Goal: Task Accomplishment & Management: Manage account settings

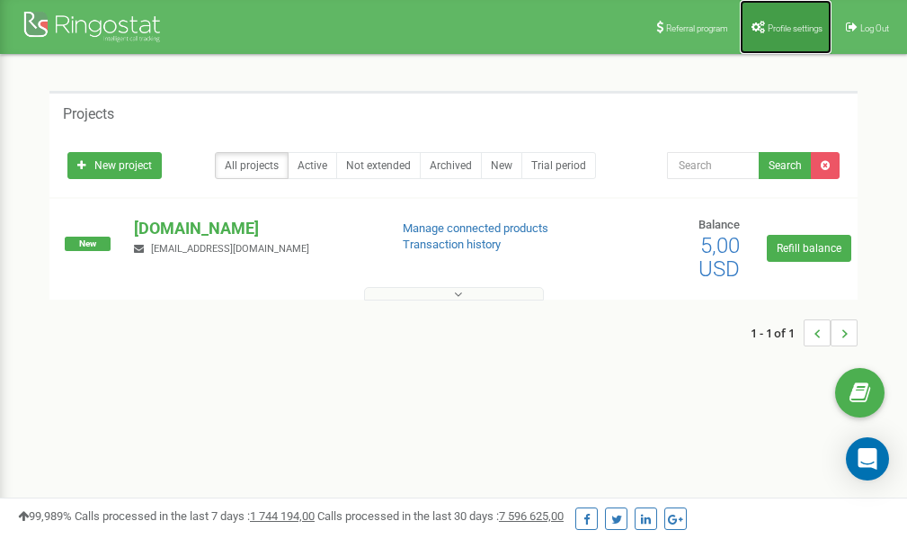
click at [784, 28] on span "Profile settings" at bounding box center [795, 28] width 55 height 10
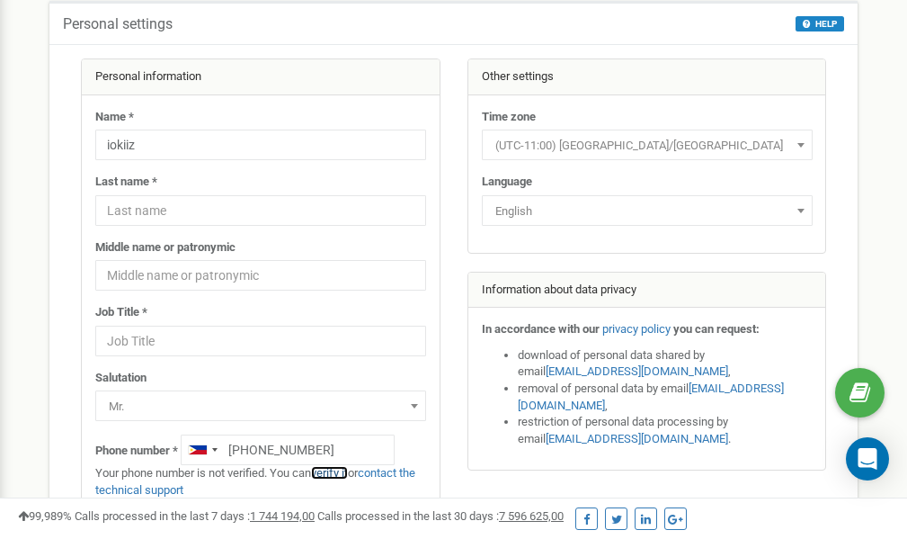
click at [338, 475] on link "verify it" at bounding box center [329, 472] width 37 height 13
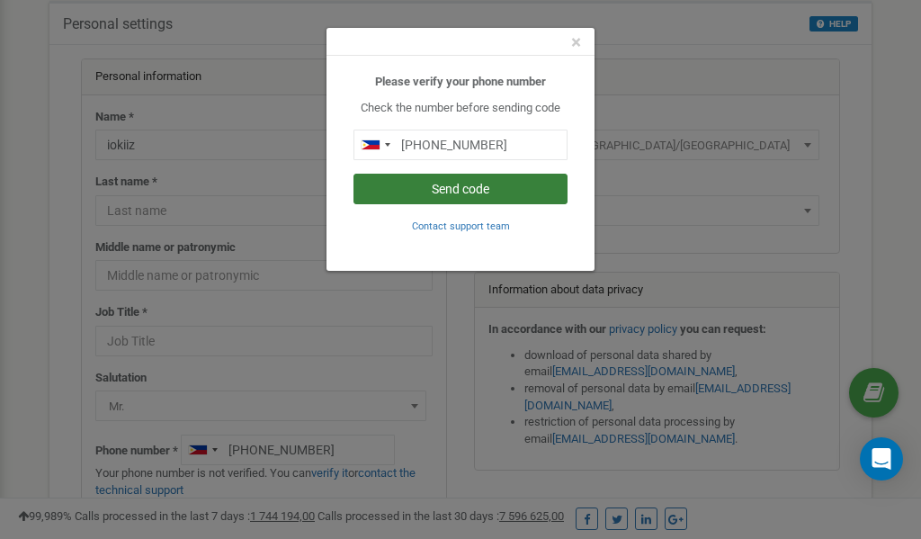
click at [496, 190] on button "Send code" at bounding box center [460, 189] width 214 height 31
